Goal: Transaction & Acquisition: Purchase product/service

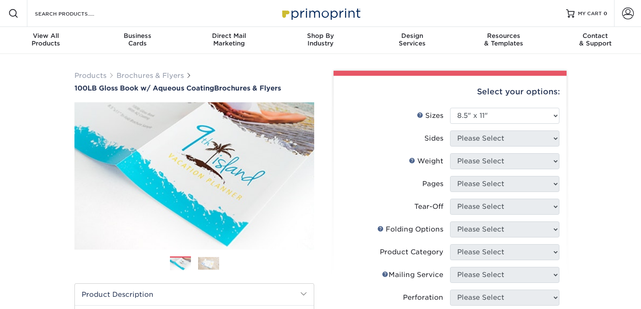
select select "8.50x11.00"
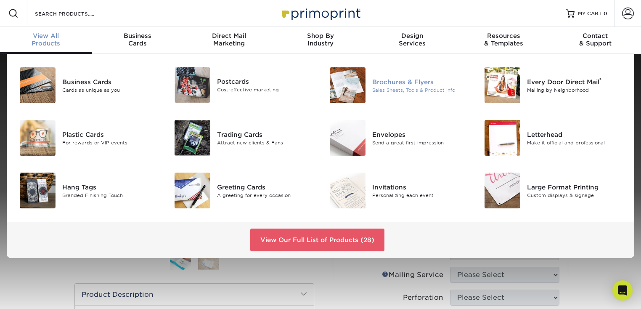
click at [394, 79] on div "Brochures & Flyers" at bounding box center [420, 81] width 97 height 9
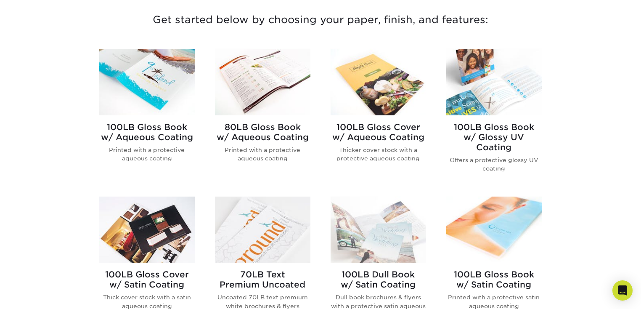
scroll to position [343, 0]
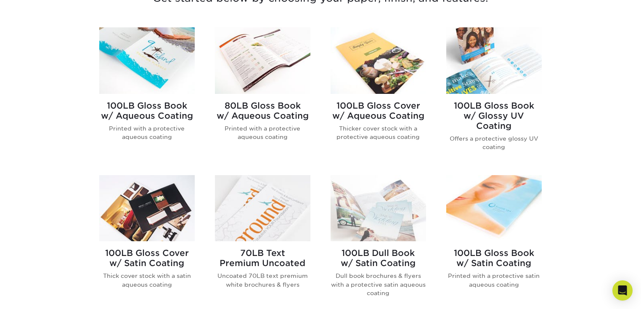
click at [175, 110] on h2 "100LB Gloss Book w/ Aqueous Coating" at bounding box center [146, 111] width 95 height 20
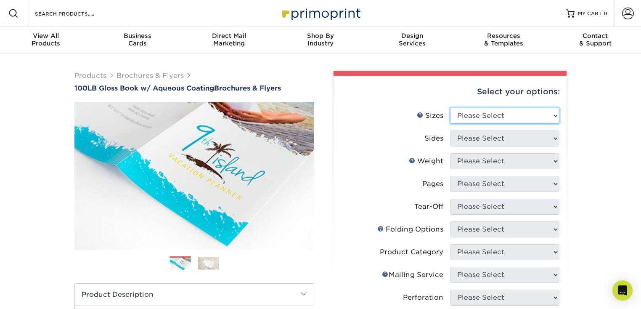
click at [497, 117] on select "Please Select 3.5" x 8.5" 3.5" x 11" 3.67" x 8.5" 4" x 6" 4" x 8.5" 4" x 9" 4" …" at bounding box center [504, 116] width 109 height 16
select select "8.50x11.00"
click at [450, 108] on select "Please Select 3.5" x 8.5" 3.5" x 11" 3.67" x 8.5" 4" x 6" 4" x 8.5" 4" x 9" 4" …" at bounding box center [504, 116] width 109 height 16
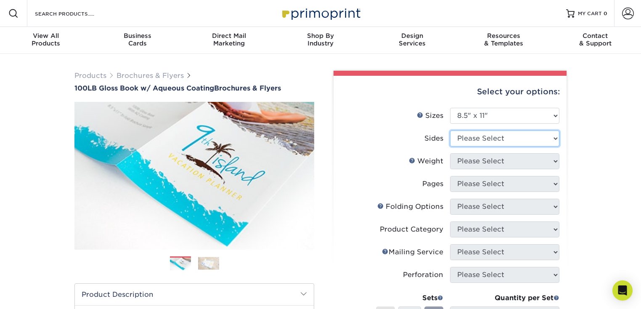
click at [495, 140] on select "Please Select Print Both Sides Print Front Only" at bounding box center [504, 138] width 109 height 16
select select "13abbda7-1d64-4f25-8bb2-c179b224825d"
click at [450, 130] on select "Please Select Print Both Sides Print Front Only" at bounding box center [504, 138] width 109 height 16
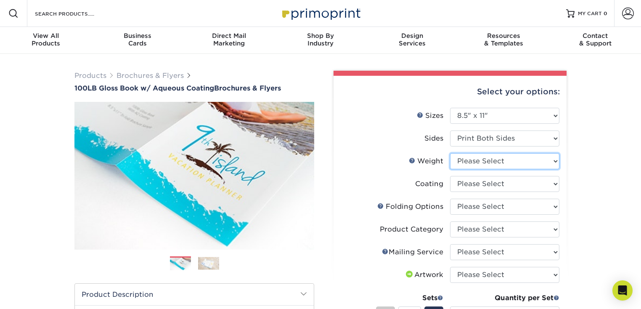
click at [502, 162] on select "Please Select 100LB" at bounding box center [504, 161] width 109 height 16
select select "100LB"
click at [450, 153] on select "Please Select 100LB" at bounding box center [504, 161] width 109 height 16
click at [495, 185] on select at bounding box center [504, 184] width 109 height 16
select select "d41dab50-ff65-4f4f-bb17-2afe4d36ae33"
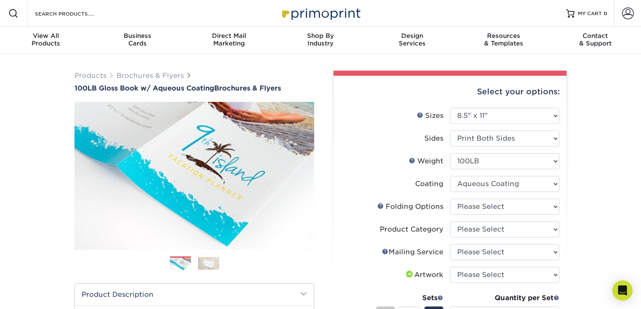
click at [450, 176] on select at bounding box center [504, 184] width 109 height 16
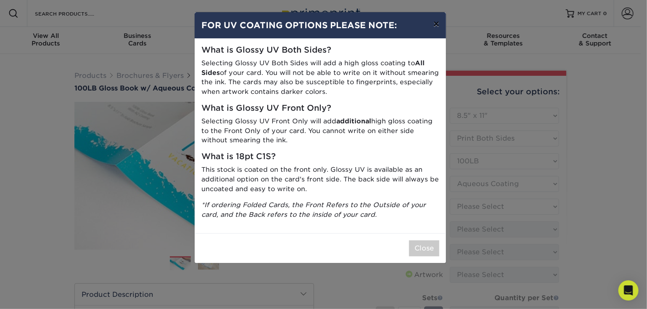
click at [437, 23] on button "×" at bounding box center [436, 24] width 19 height 24
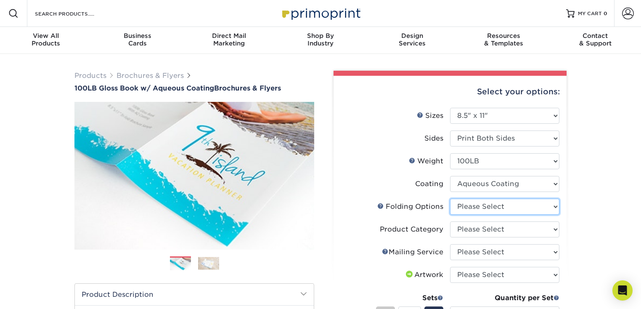
click at [491, 205] on select "Please Select FLAT - No Folding Accordion Fold Half-Fold (Vertical) Half-Fold (…" at bounding box center [504, 207] width 109 height 16
select select "6bd2fd9e-193e-4811-88f7-94c08206d735"
click at [450, 199] on select "Please Select FLAT - No Folding Accordion Fold Half-Fold (Vertical) Half-Fold (…" at bounding box center [504, 207] width 109 height 16
click at [510, 212] on select "Please Select FLAT - No Folding Accordion Fold Half-Fold (Vertical) Half-Fold (…" at bounding box center [504, 207] width 109 height 16
click at [584, 225] on div "Products Brochures & Flyers 100LB Gloss Book w/ Aqueous Coating Brochures & Fly…" at bounding box center [320, 288] width 641 height 468
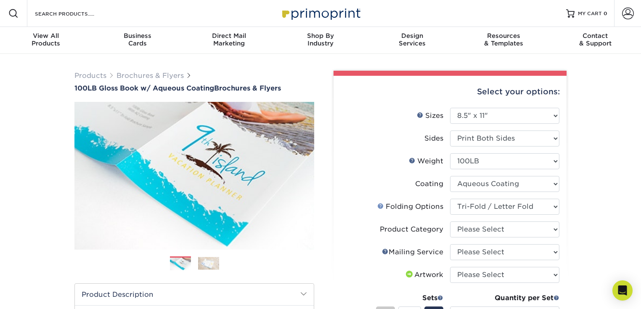
click at [378, 203] on link "Folds Help" at bounding box center [380, 205] width 7 height 7
click at [517, 226] on select "Please Select Flyers and Brochures" at bounding box center [504, 229] width 109 height 16
select select "1a668080-6b7c-4174-b399-2c3833b27ef4"
click at [450, 221] on select "Please Select Flyers and Brochures" at bounding box center [504, 229] width 109 height 16
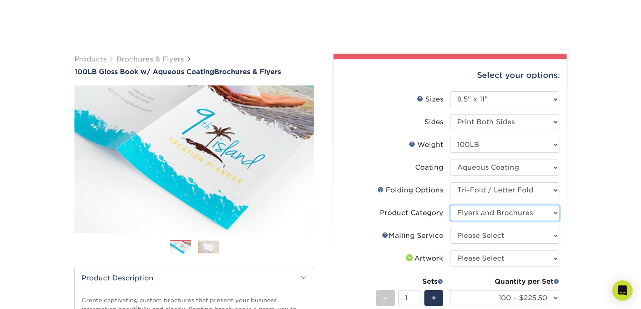
scroll to position [49, 0]
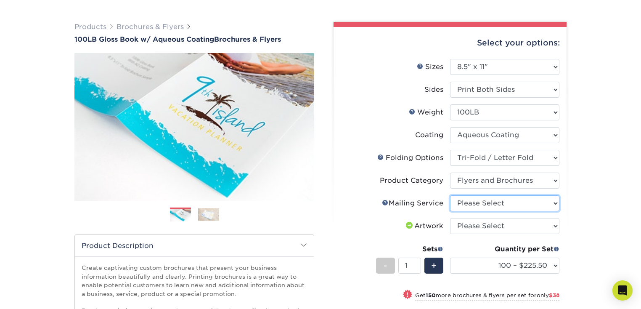
click at [511, 201] on select "Please Select No Direct Mailing Service No, I will mail/stamp/imprint Direct Ma…" at bounding box center [504, 203] width 109 height 16
select select "3e5e9bdd-d78a-4c28-a41d-fe1407925ca6"
click at [450, 195] on select "Please Select No Direct Mailing Service No, I will mail/stamp/imprint Direct Ma…" at bounding box center [504, 203] width 109 height 16
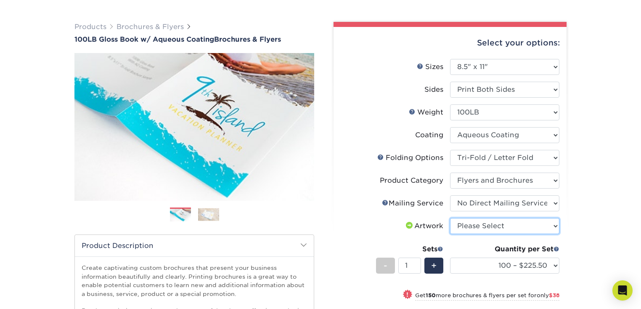
click at [507, 225] on select "Please Select I will upload files I need a design - $175" at bounding box center [504, 226] width 109 height 16
select select "upload"
click at [450, 218] on select "Please Select I will upload files I need a design - $175" at bounding box center [504, 226] width 109 height 16
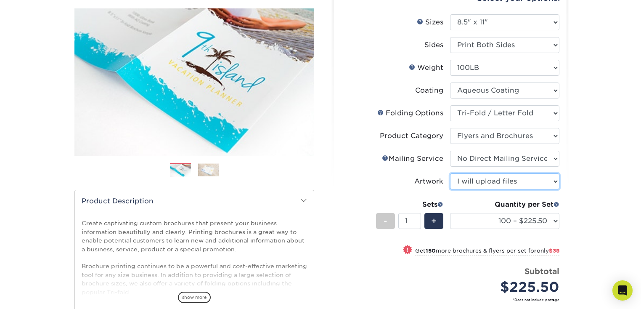
scroll to position [98, 0]
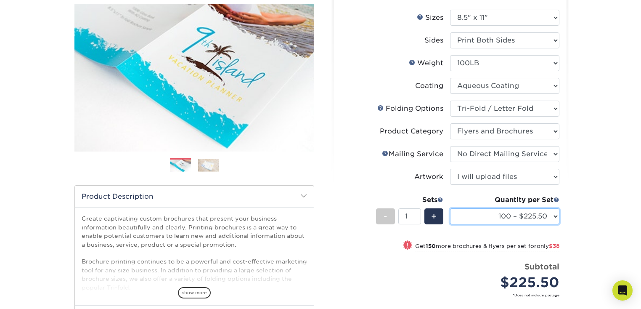
click at [552, 215] on select "100 – $225.50 250 – $263.50 500 – $279.00 1000 – $322.75 2000 – $405.75 2500 – …" at bounding box center [504, 216] width 109 height 16
select select "500 – $279.00"
click at [450, 208] on select "100 – $225.50 250 – $263.50 500 – $279.00 1000 – $322.75 2000 – $405.75 2500 – …" at bounding box center [504, 216] width 109 height 16
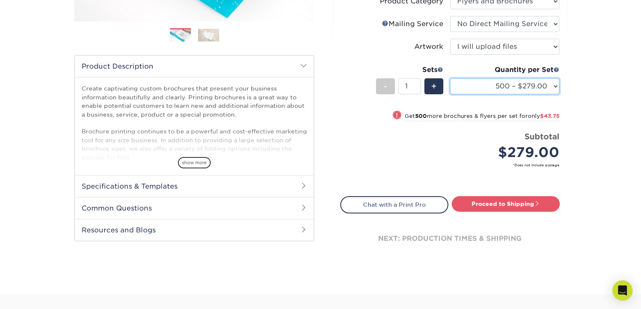
scroll to position [245, 0]
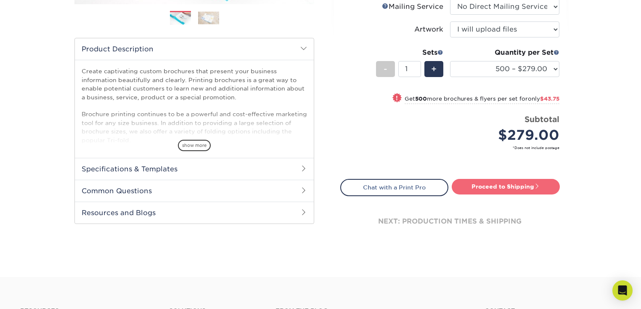
click at [492, 188] on link "Proceed to Shipping" at bounding box center [506, 186] width 108 height 15
type input "Set 1"
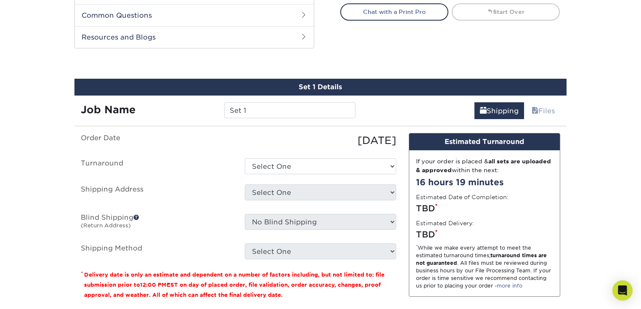
scroll to position [446, 0]
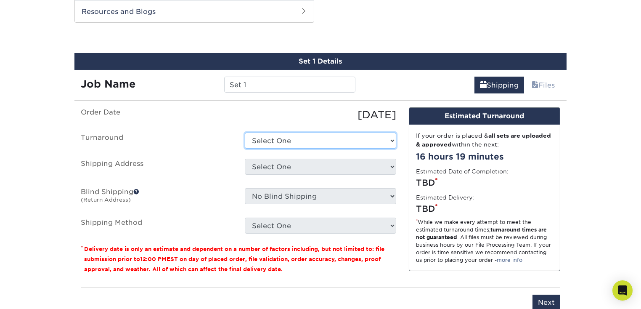
click at [354, 137] on select "Select One 2-4 Business Days 2 Day Next Business Day" at bounding box center [320, 140] width 151 height 16
select select "9c2fe8f8-33e5-4a80-887e-a9171df792ce"
click at [245, 132] on select "Select One 2-4 Business Days 2 Day Next Business Day" at bounding box center [320, 140] width 151 height 16
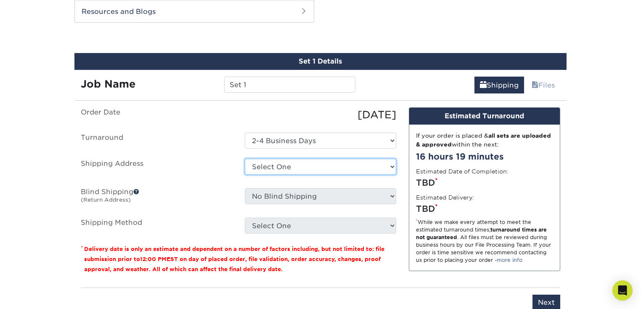
click at [345, 164] on select "Select One + Add New Address - Login" at bounding box center [320, 167] width 151 height 16
click at [273, 121] on div "09/16/2025" at bounding box center [320, 114] width 164 height 15
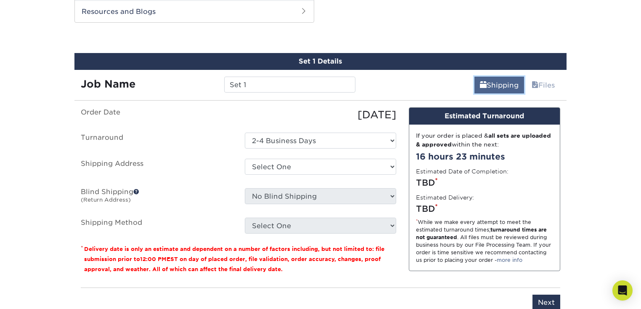
click at [503, 82] on link "Shipping" at bounding box center [499, 85] width 50 height 17
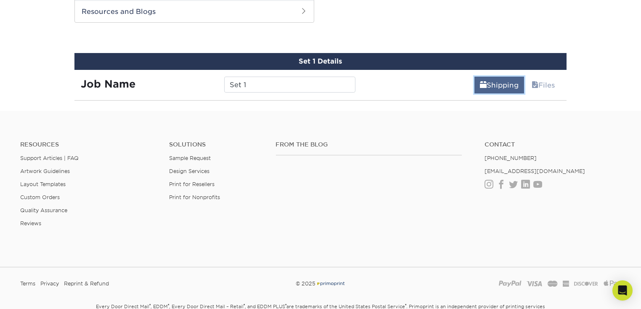
click at [503, 82] on link "Shipping" at bounding box center [499, 85] width 50 height 17
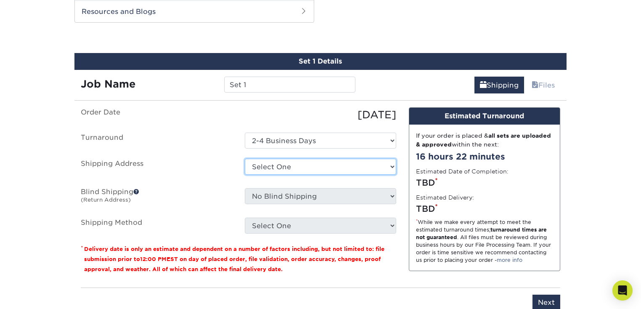
click at [325, 164] on select "Select One + Add New Address - Login" at bounding box center [320, 167] width 151 height 16
select select "newaddress"
click at [245, 159] on select "Select One + Add New Address - Login" at bounding box center [320, 167] width 151 height 16
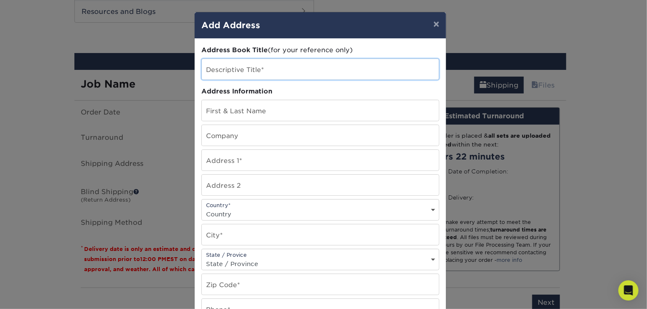
click at [265, 71] on input "text" at bounding box center [320, 69] width 237 height 21
type input "Hewitt Team Tr-Fold"
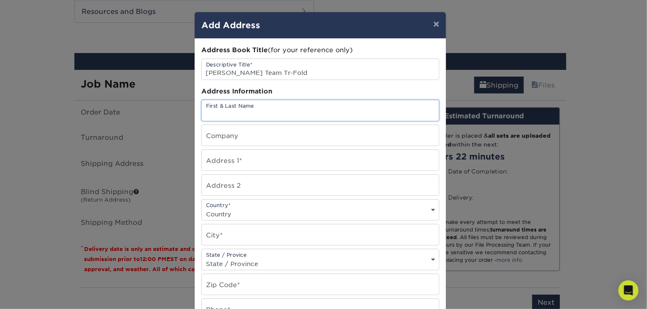
click at [252, 115] on input "text" at bounding box center [320, 110] width 237 height 21
type input "Jennifer Hewitt"
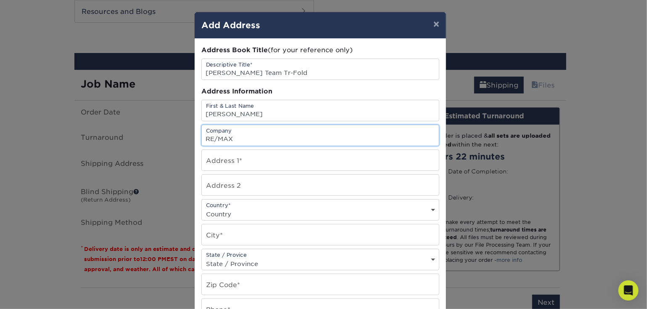
type input "RE/MAX"
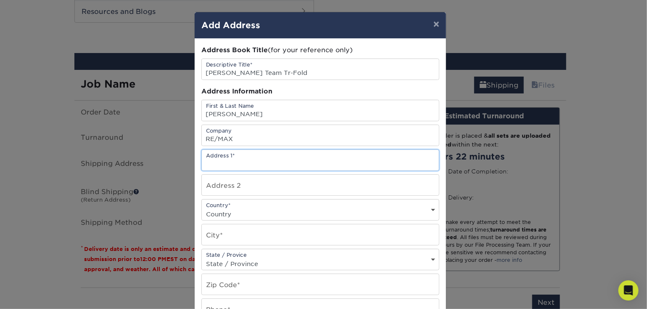
click at [248, 160] on input "text" at bounding box center [320, 160] width 237 height 21
type input "3180 Summit Ln."
click at [244, 206] on div "Country* Country United States Canada ----------------------------- Afghanistan…" at bounding box center [320, 209] width 238 height 21
click at [243, 209] on select "Country United States Canada ----------------------------- Afghanistan Albania …" at bounding box center [320, 214] width 237 height 12
select select "US"
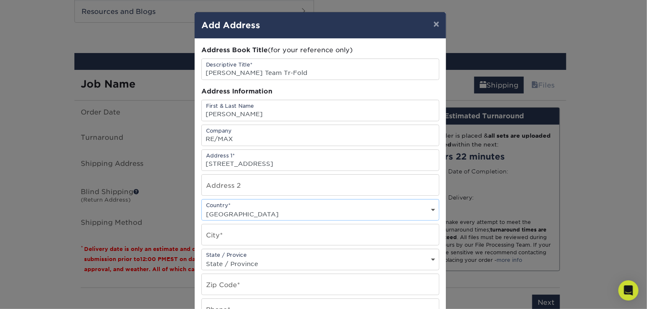
click at [202, 208] on select "Country United States Canada ----------------------------- Afghanistan Albania …" at bounding box center [320, 214] width 237 height 12
click at [254, 237] on input "text" at bounding box center [320, 234] width 237 height 21
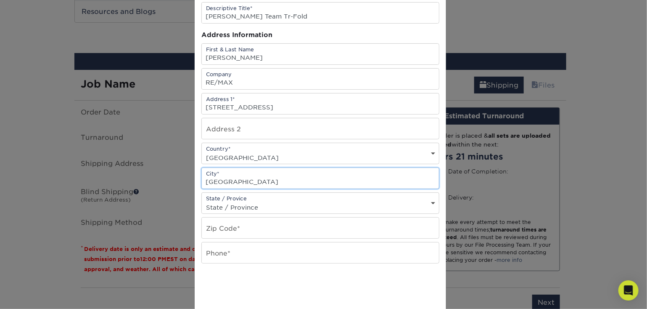
scroll to position [74, 0]
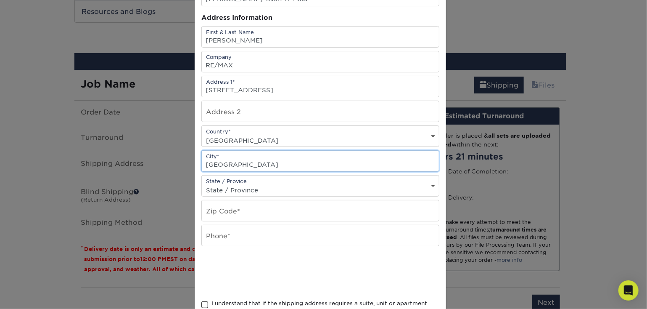
type input "Garnet Valley"
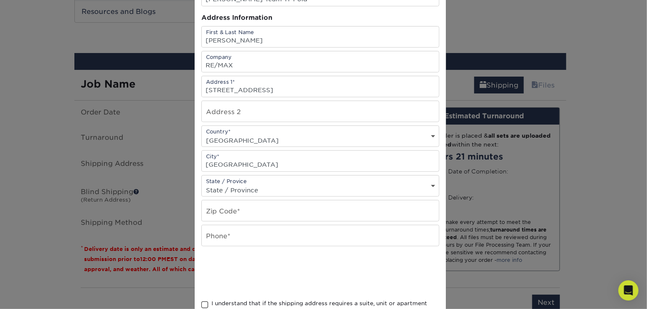
click at [269, 192] on select "State / Province Alabama Alaska Arizona Arkansas California Colorado Connecticu…" at bounding box center [320, 190] width 237 height 12
select select "PA"
click at [202, 184] on select "State / Province Alabama Alaska Arizona Arkansas California Colorado Connecticu…" at bounding box center [320, 190] width 237 height 12
click at [294, 213] on input "text" at bounding box center [320, 210] width 237 height 21
type input "19060"
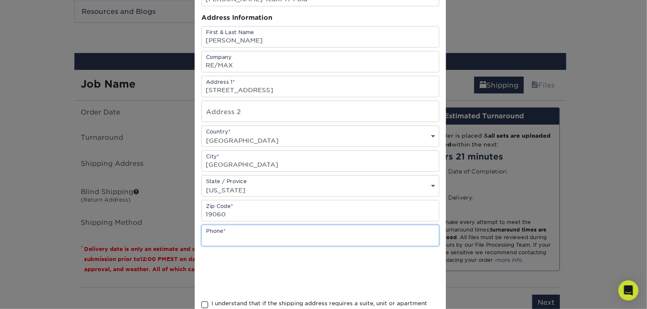
click at [284, 241] on input "text" at bounding box center [320, 235] width 237 height 21
type input "610-453-7817"
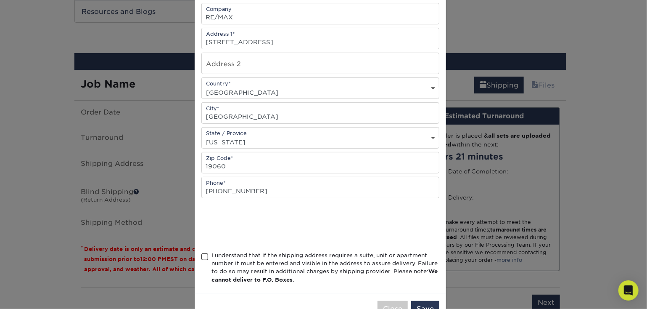
scroll to position [122, 0]
click at [202, 254] on span at bounding box center [204, 256] width 7 height 8
click at [0, 0] on input "I understand that if the shipping address requires a suite, unit or apartment n…" at bounding box center [0, 0] width 0 height 0
click at [422, 304] on button "Save" at bounding box center [425, 308] width 28 height 16
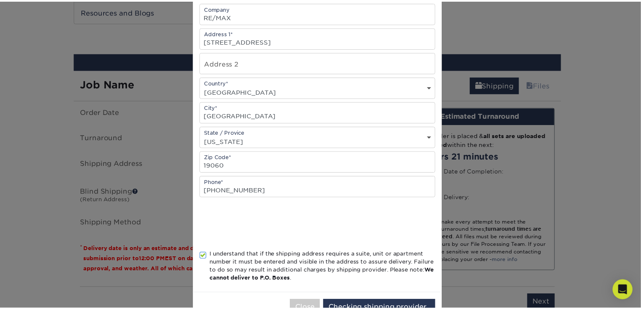
scroll to position [0, 0]
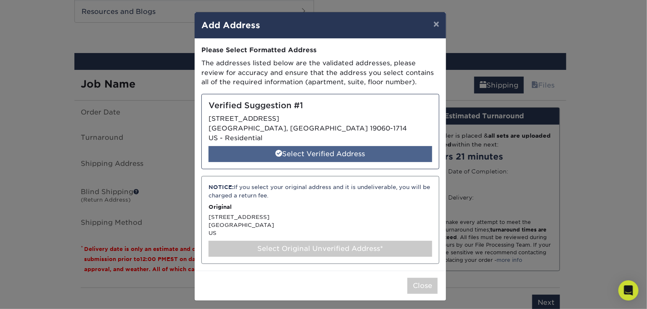
click at [351, 156] on div "Select Verified Address" at bounding box center [321, 154] width 224 height 16
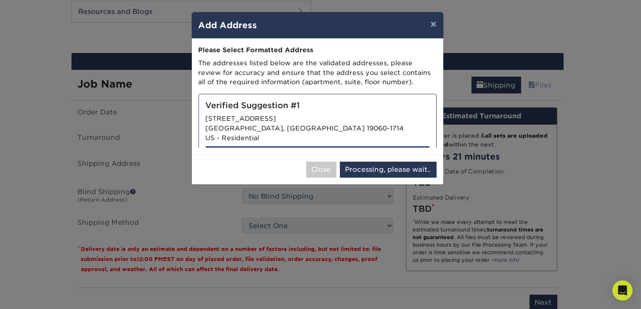
select select "286057"
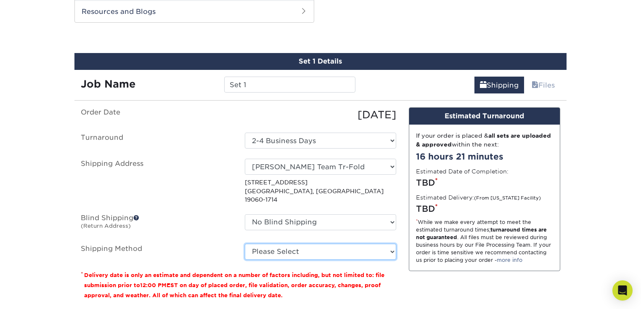
click at [365, 244] on select "Please Select Ground Shipping (+$24.77) 3 Day Shipping Service (+$32.49) 2 Day …" at bounding box center [320, 252] width 151 height 16
select select "03"
click at [245, 244] on select "Please Select Ground Shipping (+$24.77) 3 Day Shipping Service (+$32.49) 2 Day …" at bounding box center [320, 252] width 151 height 16
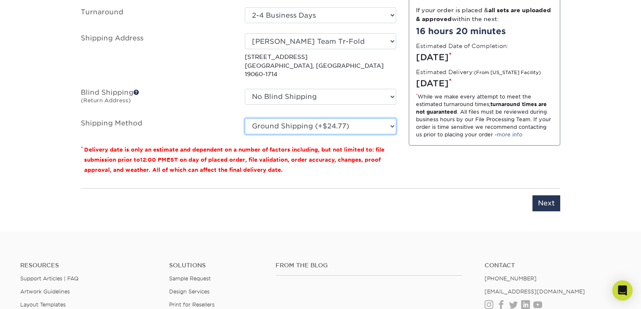
scroll to position [593, 0]
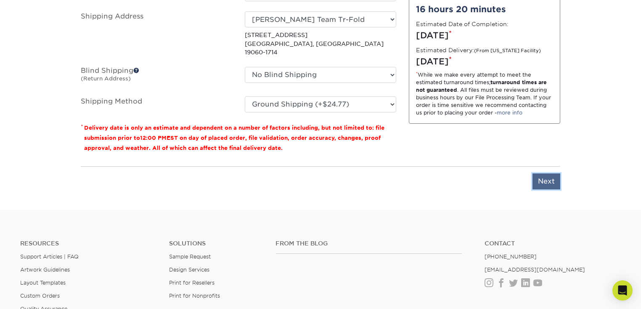
click at [541, 173] on input "Next" at bounding box center [546, 181] width 28 height 16
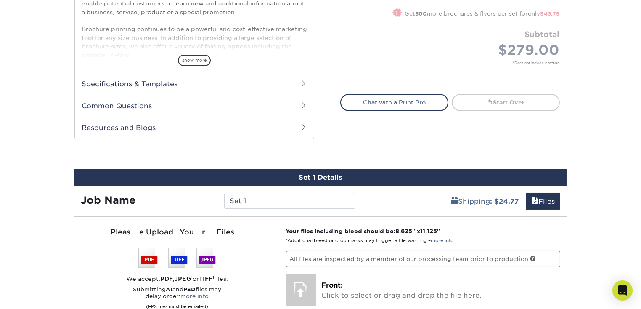
scroll to position [299, 0]
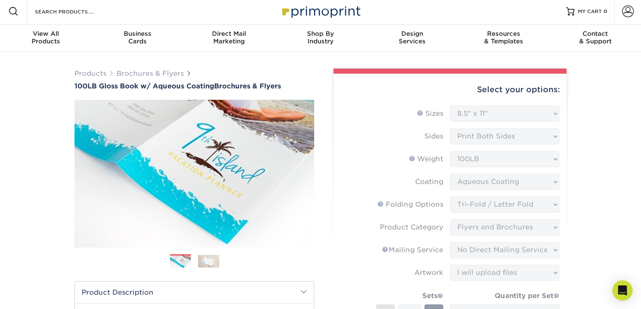
scroll to position [0, 0]
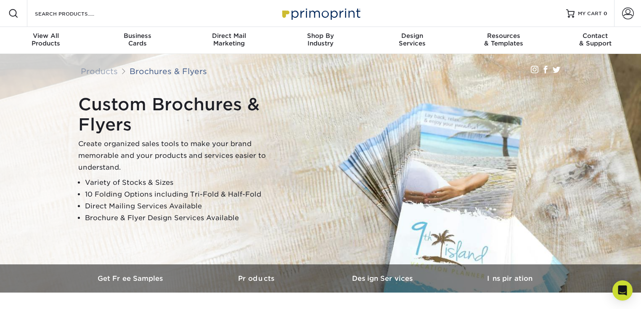
click at [305, 155] on div "Custom Brochures & Flyers Create organized sales tools to make your brand memor…" at bounding box center [324, 159] width 505 height 136
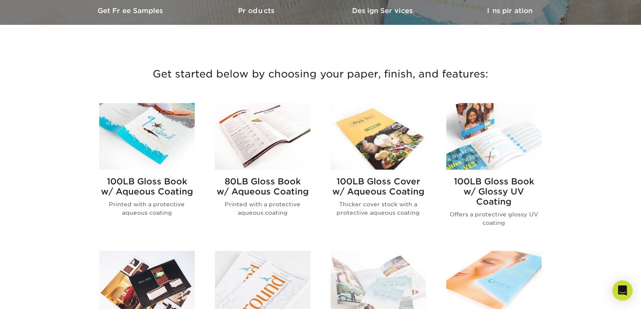
scroll to position [294, 0]
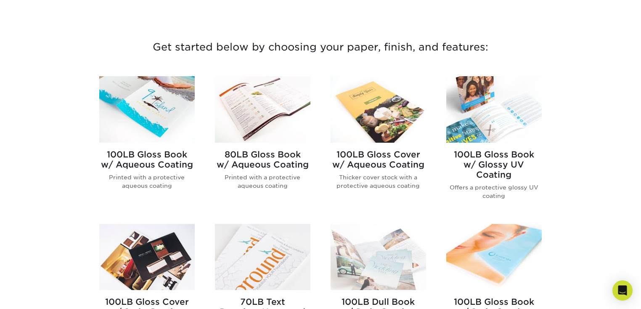
click at [169, 156] on h2 "100LB Gloss Book w/ Aqueous Coating" at bounding box center [146, 159] width 95 height 20
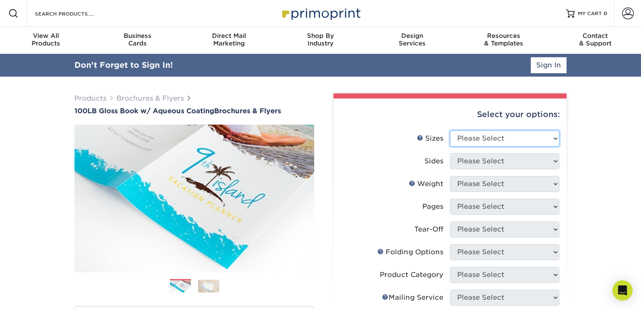
click at [483, 136] on select "Please Select 3.5" x 8.5" 3.5" x 11" 3.67" x 8.5" 4" x 6" 4" x 8.5" 4" x 9" 4" …" at bounding box center [504, 138] width 109 height 16
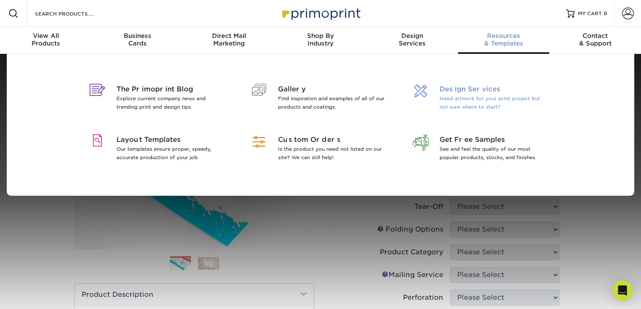
select select "8.50x11.00"
click at [450, 108] on select "Please Select 3.5" x 8.5" 3.5" x 11" 3.67" x 8.5" 4" x 6" 4" x 8.5" 4" x 9" 4" …" at bounding box center [504, 116] width 109 height 16
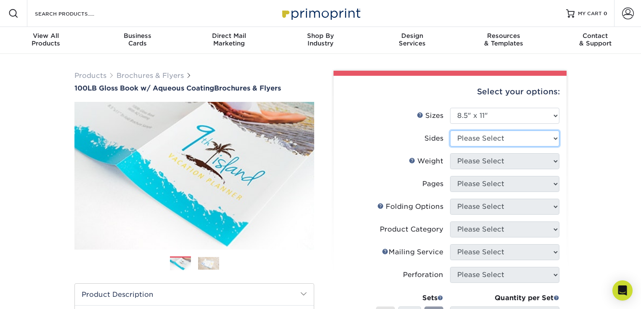
click at [505, 138] on select "Please Select Print Both Sides Print Front Only" at bounding box center [504, 138] width 109 height 16
select select "13abbda7-1d64-4f25-8bb2-c179b224825d"
click at [450, 130] on select "Please Select Print Both Sides Print Front Only" at bounding box center [504, 138] width 109 height 16
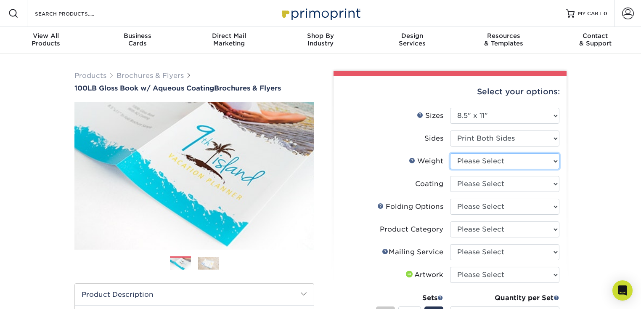
click at [496, 161] on select "Please Select 100LB" at bounding box center [504, 161] width 109 height 16
select select "100LB"
click at [450, 153] on select "Please Select 100LB" at bounding box center [504, 161] width 109 height 16
click at [518, 183] on select at bounding box center [504, 184] width 109 height 16
select select "d41dab50-ff65-4f4f-bb17-2afe4d36ae33"
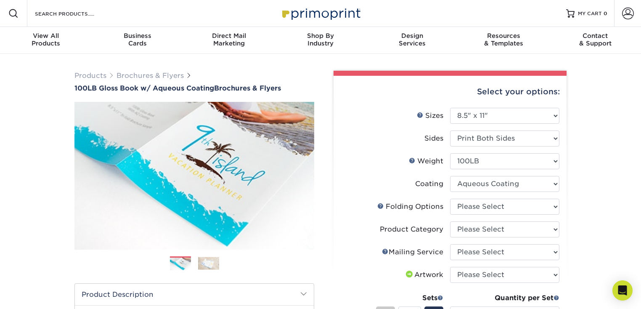
click at [450, 176] on select at bounding box center [504, 184] width 109 height 16
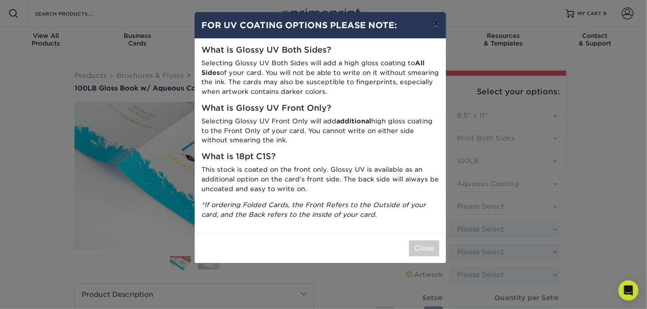
click at [438, 26] on button "×" at bounding box center [436, 24] width 19 height 24
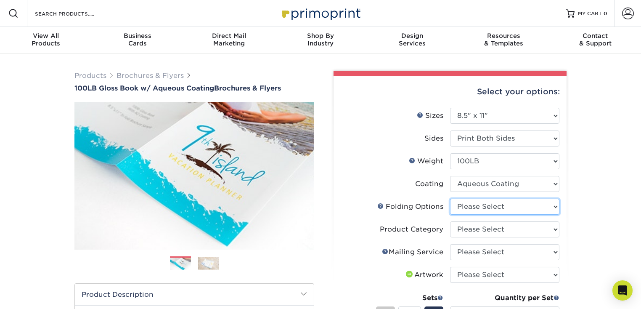
click at [490, 206] on select "Please Select FLAT - No Folding Accordion Fold Half-Fold (Vertical) Half-Fold (…" at bounding box center [504, 207] width 109 height 16
select select "6bd2fd9e-193e-4811-88f7-94c08206d735"
click at [450, 199] on select "Please Select FLAT - No Folding Accordion Fold Half-Fold (Vertical) Half-Fold (…" at bounding box center [504, 207] width 109 height 16
click at [494, 233] on select "Please Select Flyers and Brochures" at bounding box center [504, 229] width 109 height 16
select select "1a668080-6b7c-4174-b399-2c3833b27ef4"
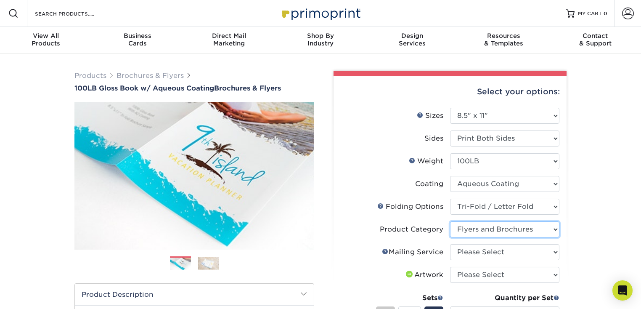
click at [450, 221] on select "Please Select Flyers and Brochures" at bounding box center [504, 229] width 109 height 16
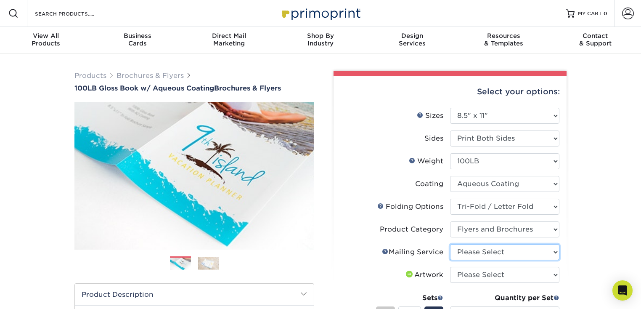
click at [490, 254] on select "Please Select No Direct Mailing Service No, I will mail/stamp/imprint Direct Ma…" at bounding box center [504, 252] width 109 height 16
select select "3e5e9bdd-d78a-4c28-a41d-fe1407925ca6"
click at [450, 244] on select "Please Select No Direct Mailing Service No, I will mail/stamp/imprint Direct Ma…" at bounding box center [504, 252] width 109 height 16
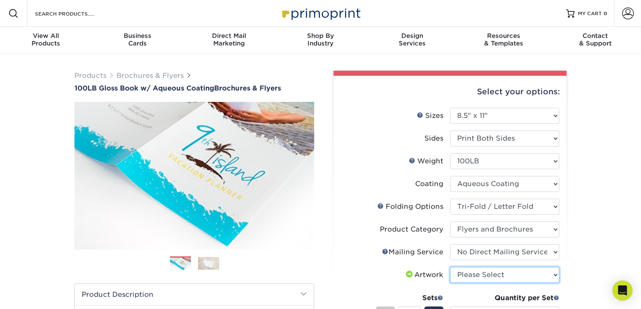
click at [494, 274] on select "Please Select I will upload files I need a design - $175" at bounding box center [504, 275] width 109 height 16
select select "upload"
click at [450, 267] on select "Please Select I will upload files I need a design - $175" at bounding box center [504, 275] width 109 height 16
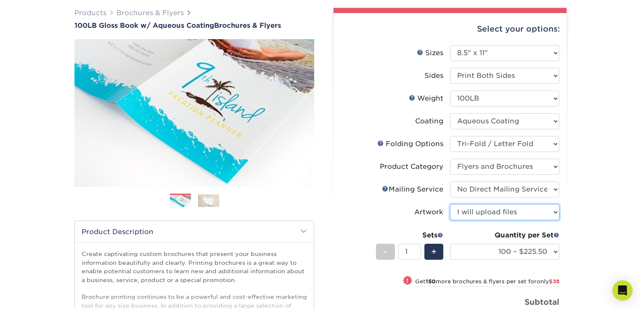
scroll to position [74, 0]
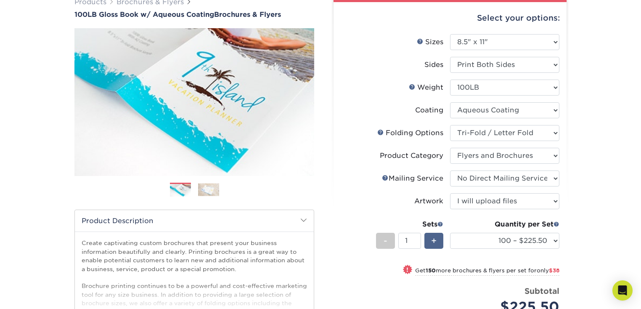
click at [436, 239] on span "+" at bounding box center [433, 240] width 5 height 13
click at [382, 240] on div "-" at bounding box center [385, 241] width 19 height 16
type input "1"
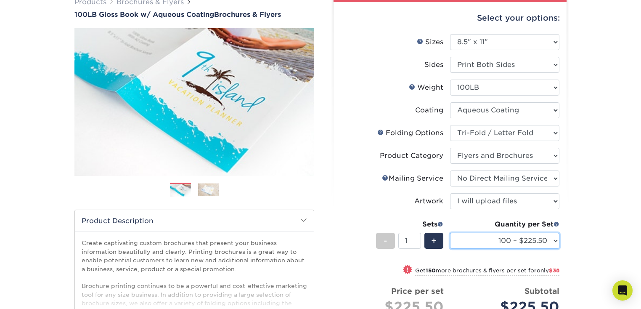
click at [554, 241] on select "100 – $225.50 250 – $263.50 500 – $279.00 1000 – $322.75 2000 – $405.75 2500 – …" at bounding box center [504, 241] width 109 height 16
click at [450, 233] on select "100 – $225.50 250 – $263.50 500 – $279.00 1000 – $322.75 2000 – $405.75 2500 – …" at bounding box center [504, 241] width 109 height 16
click at [553, 238] on select "100 – $225.50 250 – $263.50 500 – $279.00 1000 – $322.75 2000 – $405.75 2500 – …" at bounding box center [504, 241] width 109 height 16
select select "1000 – $322.75"
click at [450, 233] on select "100 – $225.50 250 – $263.50 500 – $279.00 1000 – $322.75 2000 – $405.75 2500 – …" at bounding box center [504, 241] width 109 height 16
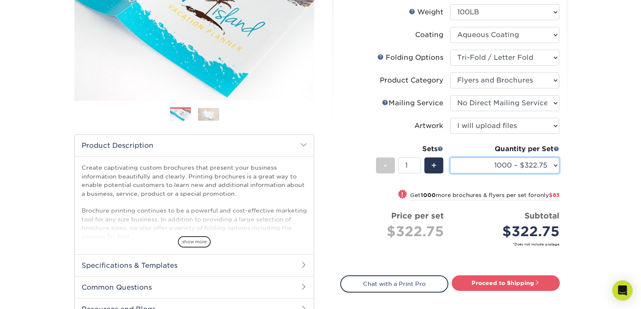
scroll to position [172, 0]
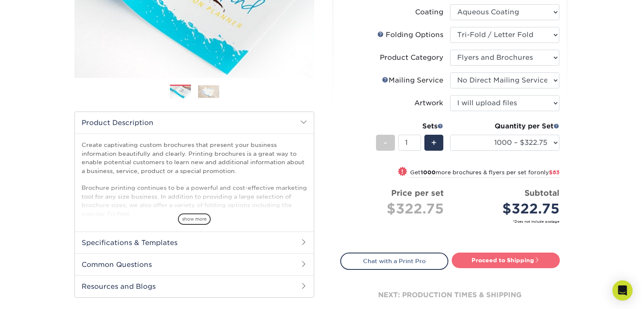
click at [523, 257] on link "Proceed to Shipping" at bounding box center [506, 259] width 108 height 15
type input "Set 1"
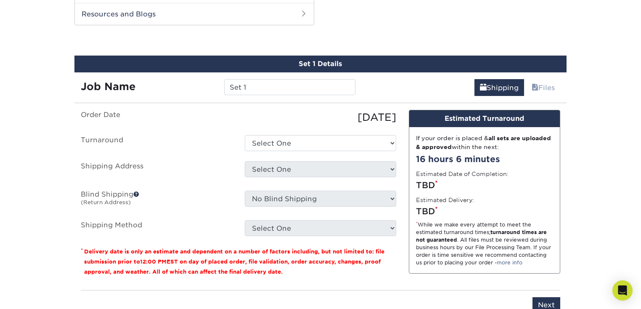
scroll to position [446, 0]
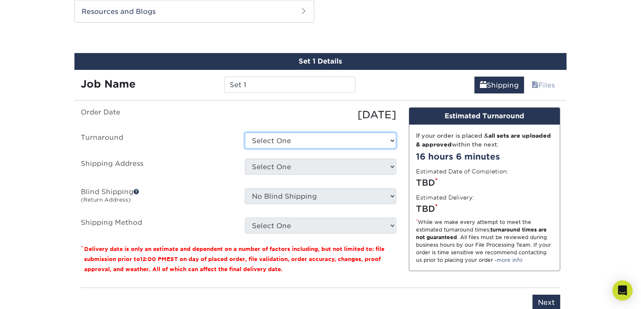
click at [386, 139] on select "Select One 2-4 Business Days 2 Day Next Business Day" at bounding box center [320, 140] width 151 height 16
click at [368, 103] on div "Set 1 Details Job Name Set 1 Shipping Files You've choosen mailing services! If…" at bounding box center [320, 186] width 492 height 267
click at [357, 142] on select "Select One 2-4 Business Days 2 Day Next Business Day" at bounding box center [320, 140] width 151 height 16
select select "2c1d1c8e-4022-42b3-9543-e23a2d00ec01"
click at [245, 132] on select "Select One 2-4 Business Days 2 Day Next Business Day" at bounding box center [320, 140] width 151 height 16
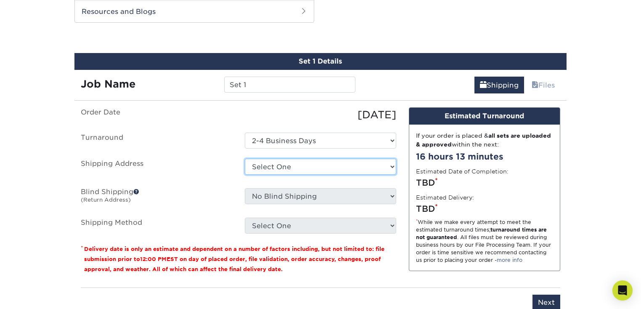
click at [357, 172] on select "Select One Hewitt Team Tr-Fold + Add New Address - Login" at bounding box center [320, 167] width 151 height 16
select select "286057"
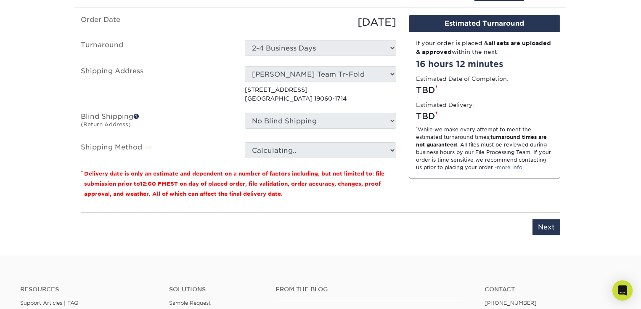
scroll to position [544, 0]
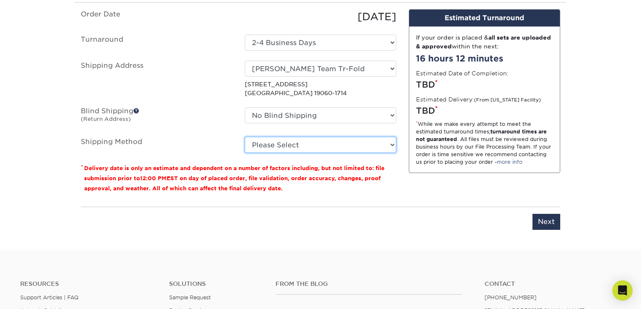
click at [378, 141] on select "Please Select Ground Shipping (+$26.99) 3 Day Shipping Service (+$37.70) 2 Day …" at bounding box center [320, 145] width 151 height 16
select select "03"
click at [245, 137] on select "Please Select Ground Shipping (+$26.99) 3 Day Shipping Service (+$37.70) 2 Day …" at bounding box center [320, 145] width 151 height 16
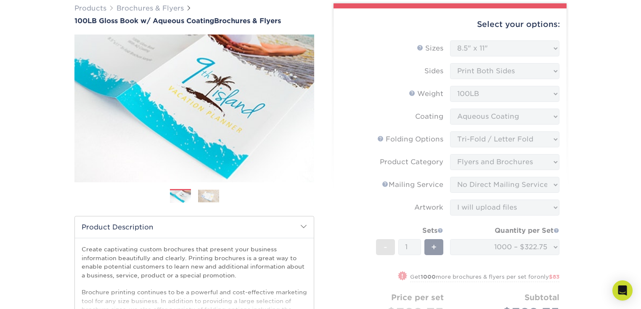
scroll to position [0, 0]
